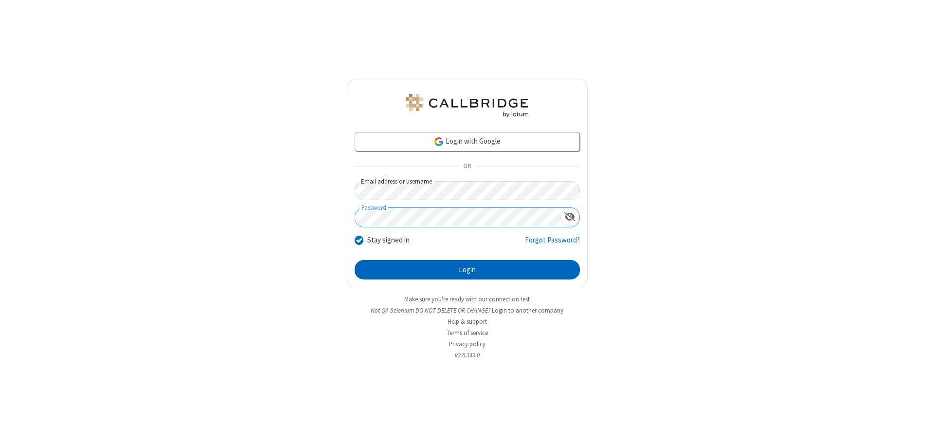
click at [467, 270] on button "Login" at bounding box center [467, 269] width 225 height 19
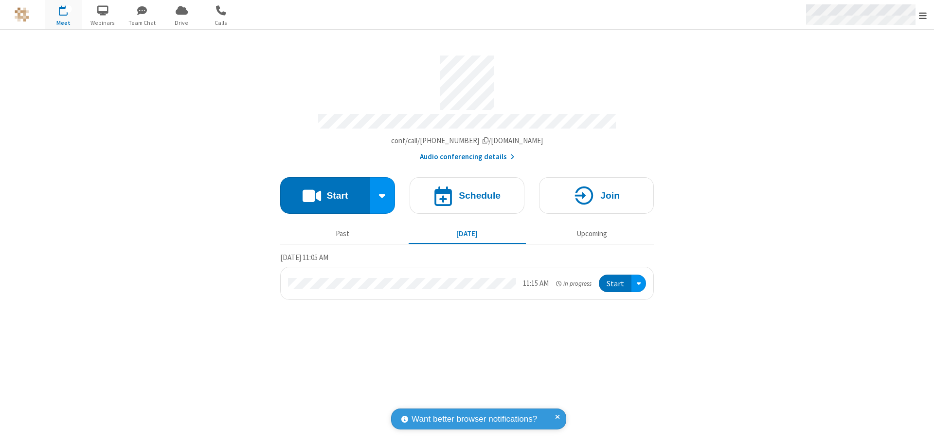
click at [923, 15] on span "Open menu" at bounding box center [923, 16] width 8 height 10
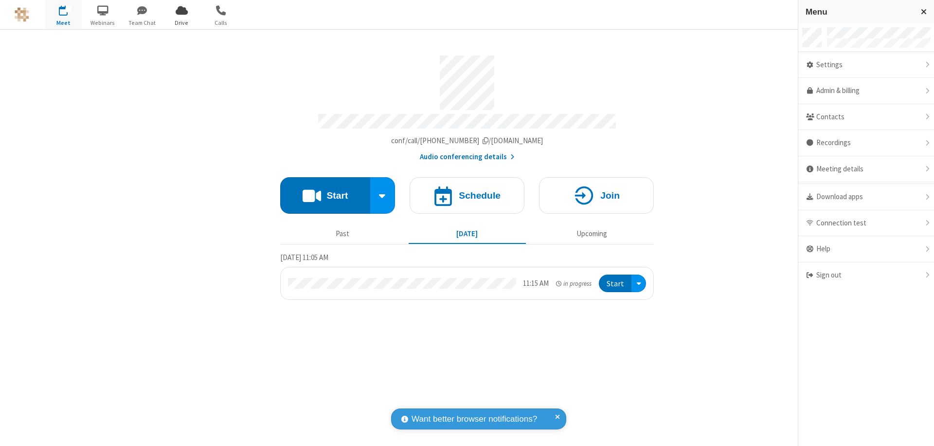
click at [182, 22] on span "Drive" at bounding box center [182, 22] width 36 height 9
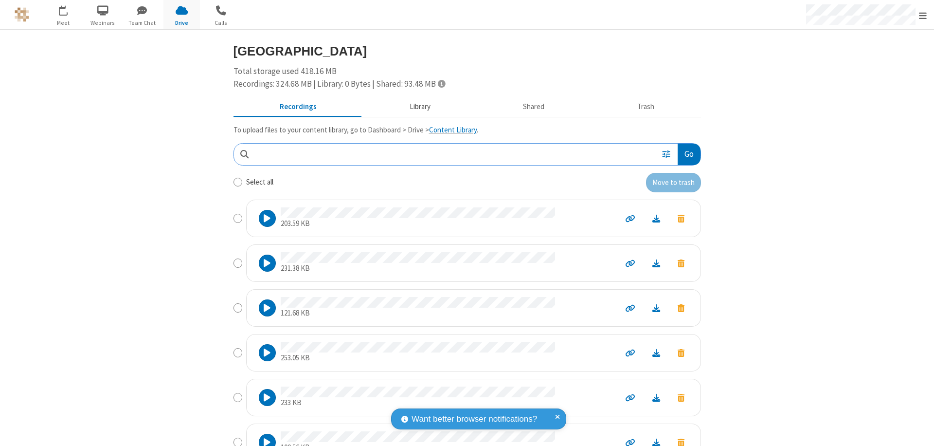
click at [415, 107] on button "Library" at bounding box center [420, 107] width 114 height 18
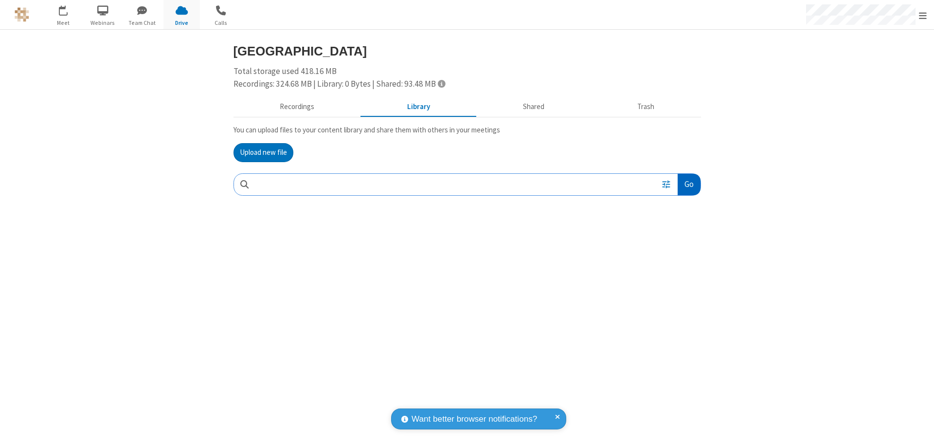
click at [689, 184] on button "Go" at bounding box center [689, 185] width 22 height 22
click at [263, 152] on button "Upload new file" at bounding box center [264, 152] width 60 height 19
